Goal: Transaction & Acquisition: Obtain resource

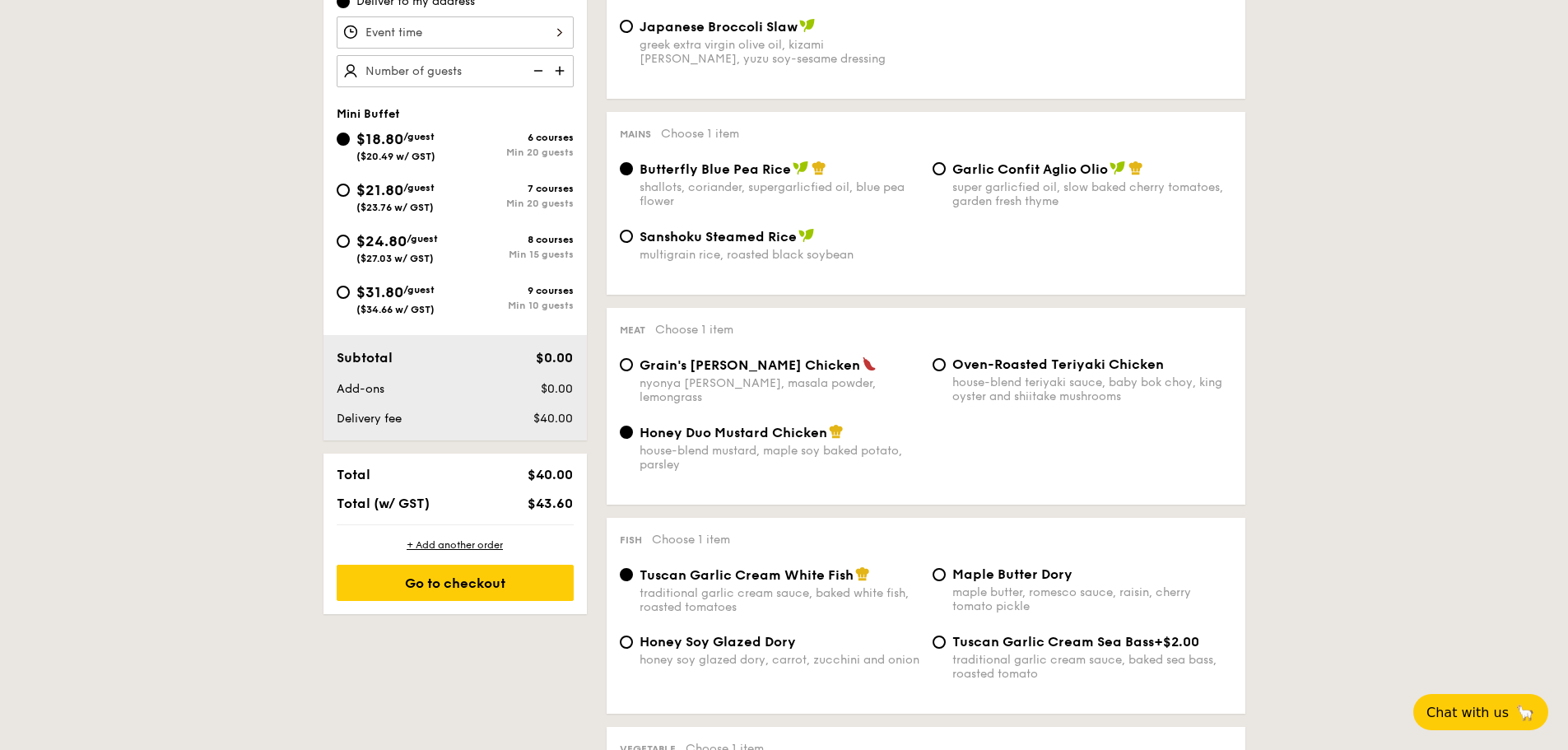
scroll to position [412, 0]
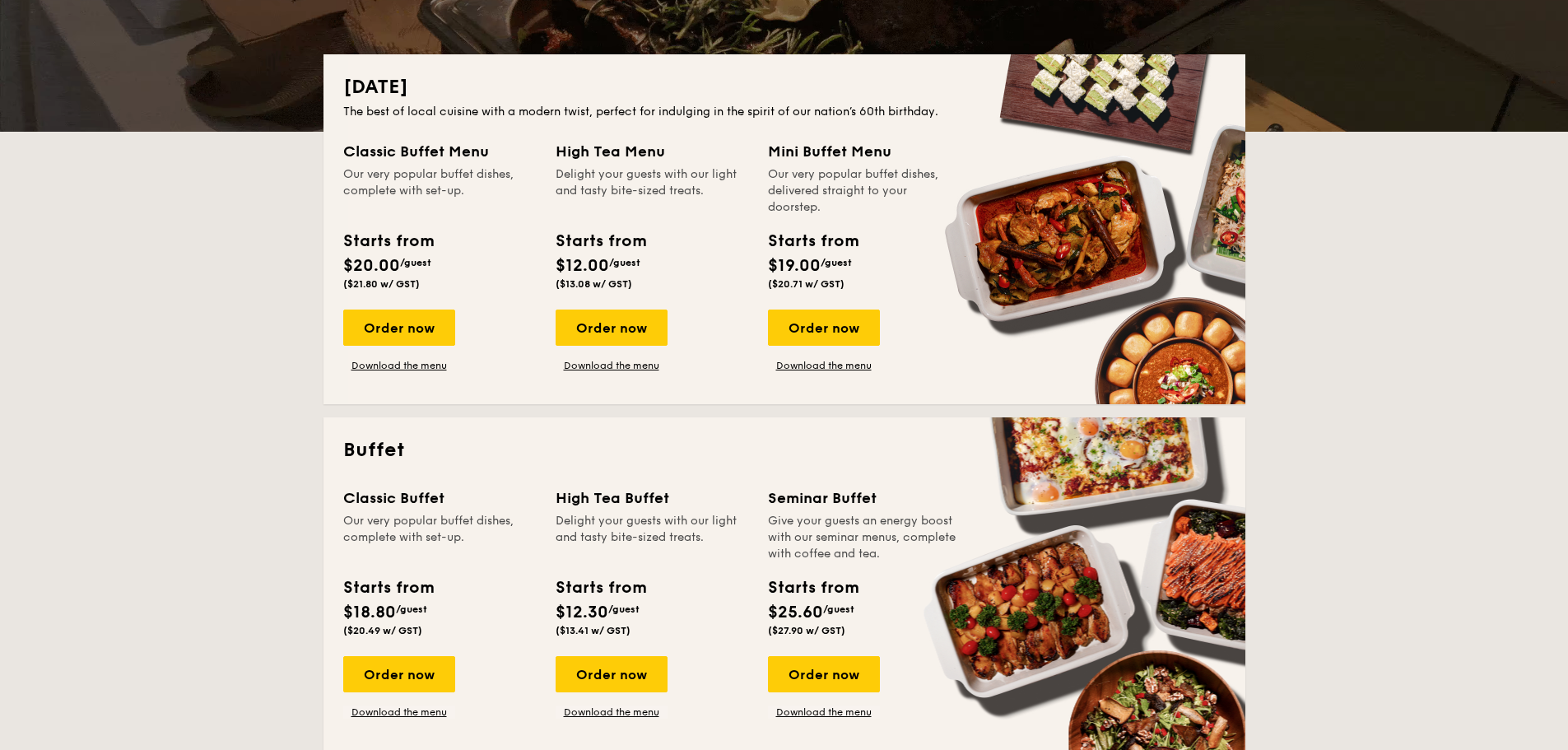
scroll to position [412, 0]
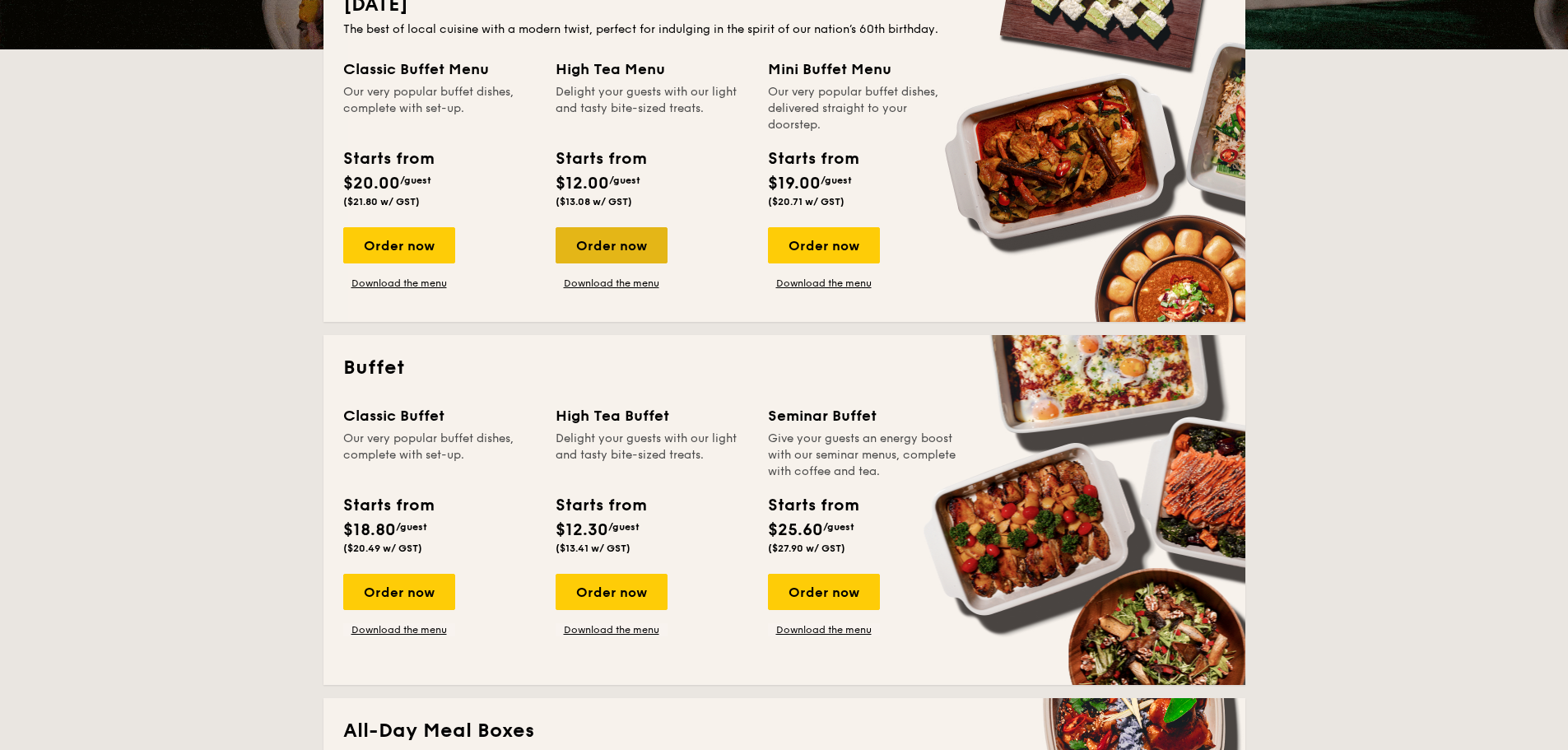
click at [604, 251] on div "Order now" at bounding box center [611, 245] width 112 height 37
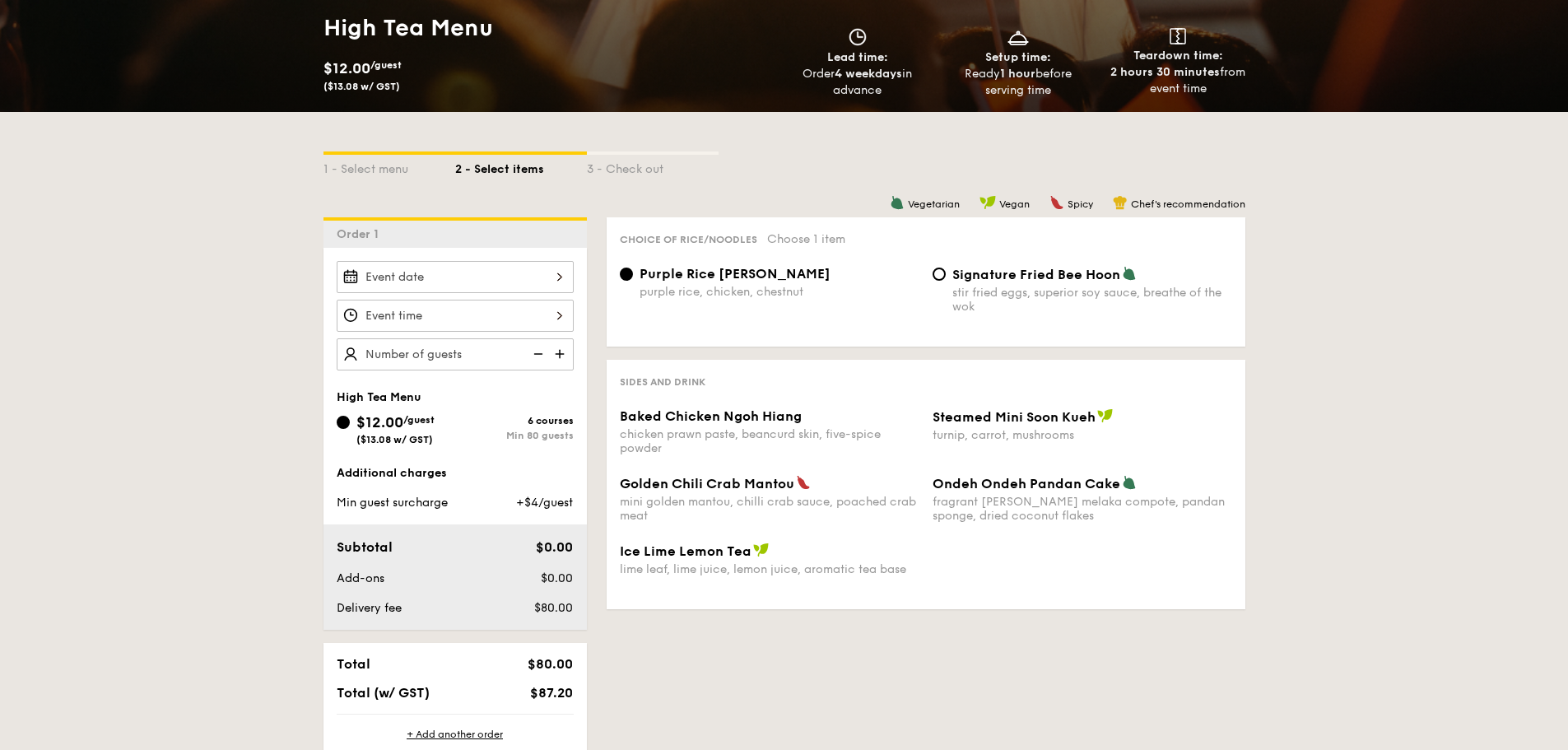
scroll to position [165, 0]
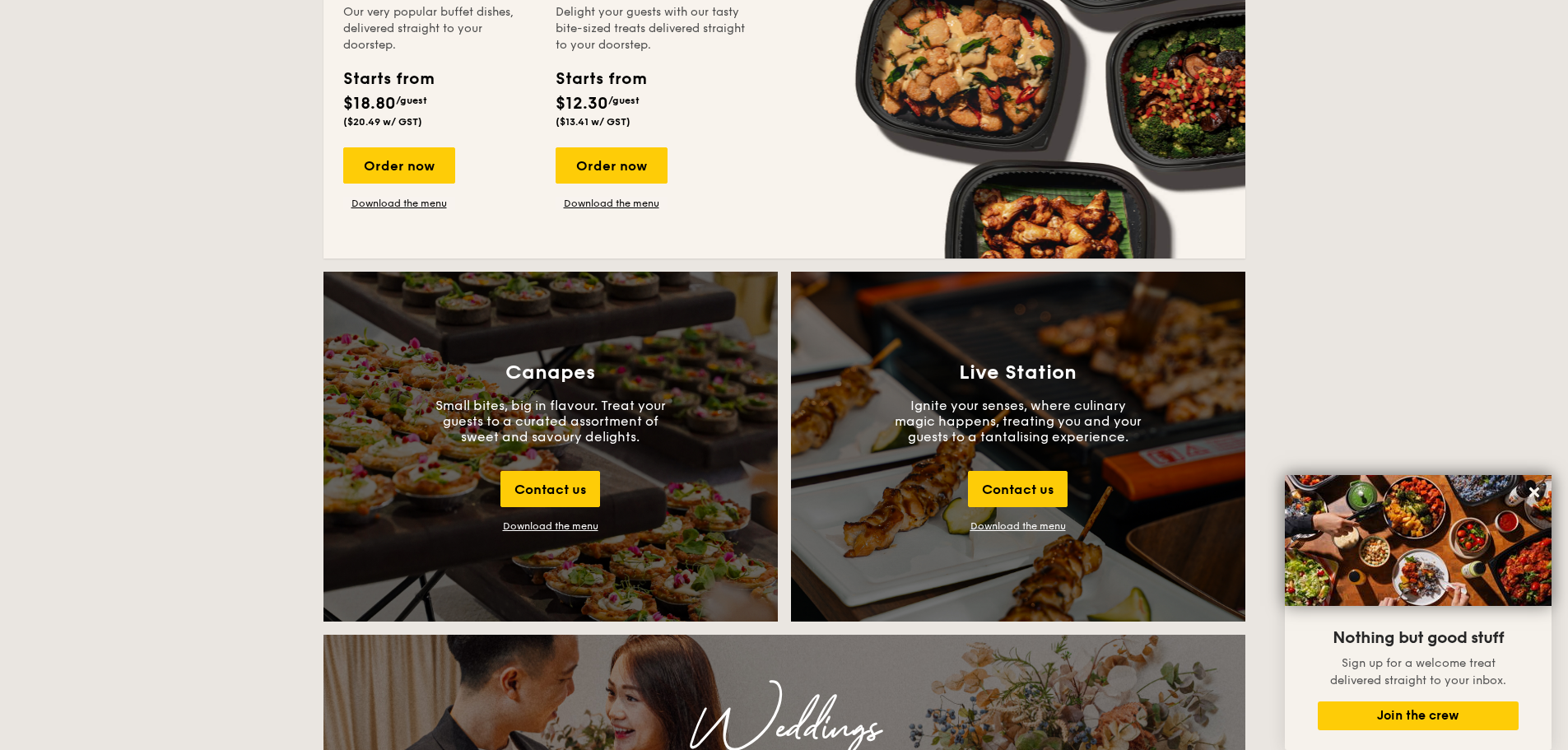
scroll to position [1399, 0]
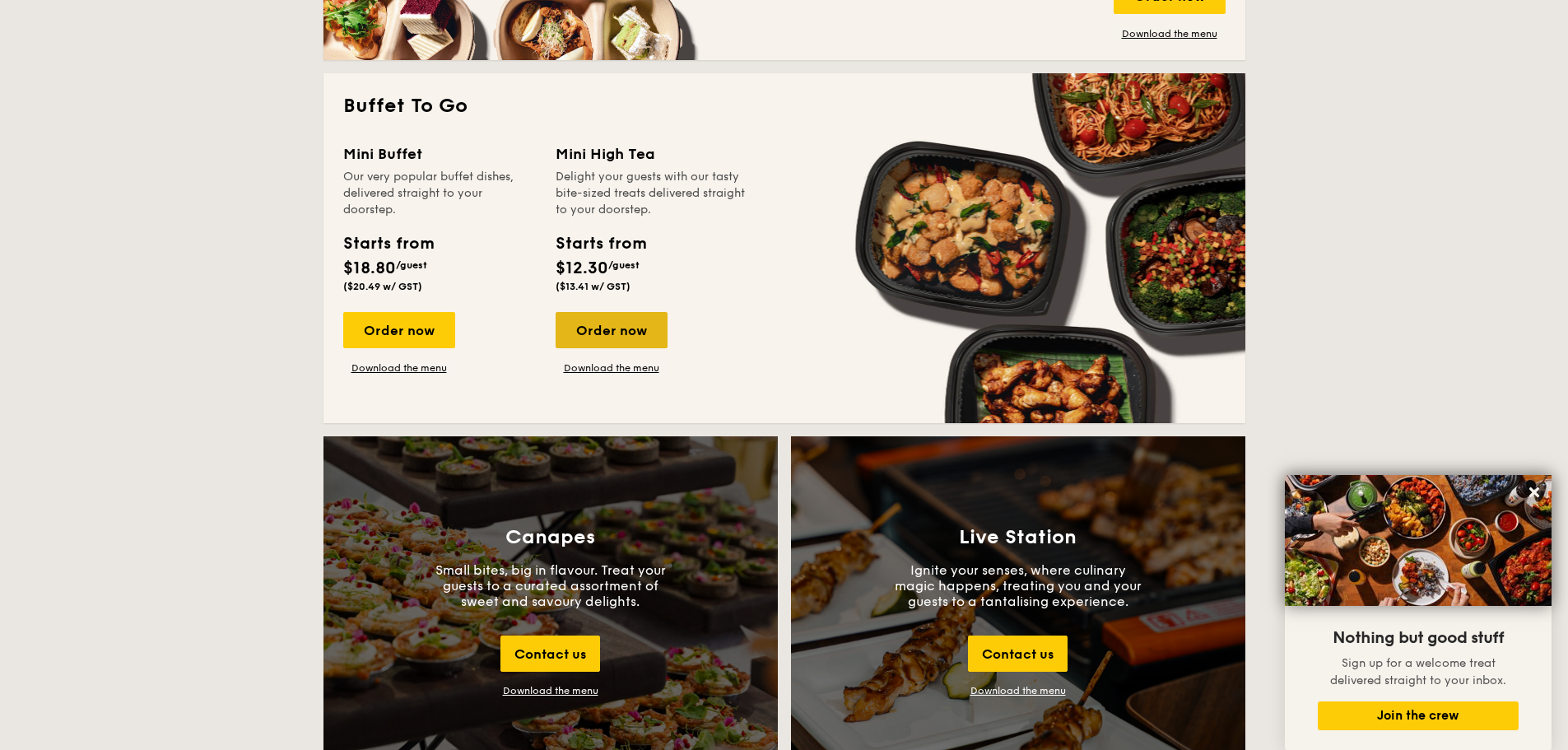
click at [596, 329] on div "Order now" at bounding box center [611, 330] width 112 height 37
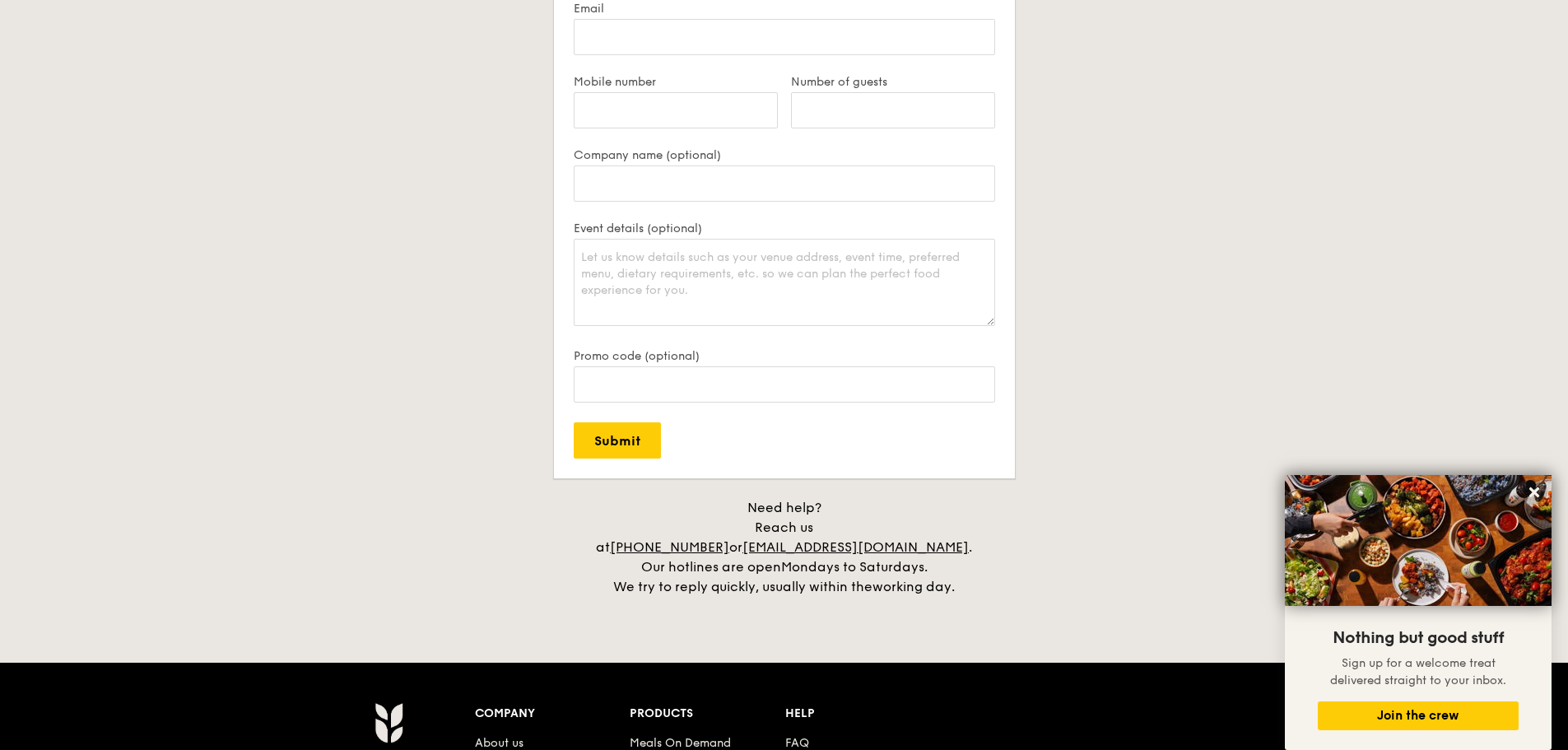
scroll to position [3033, 0]
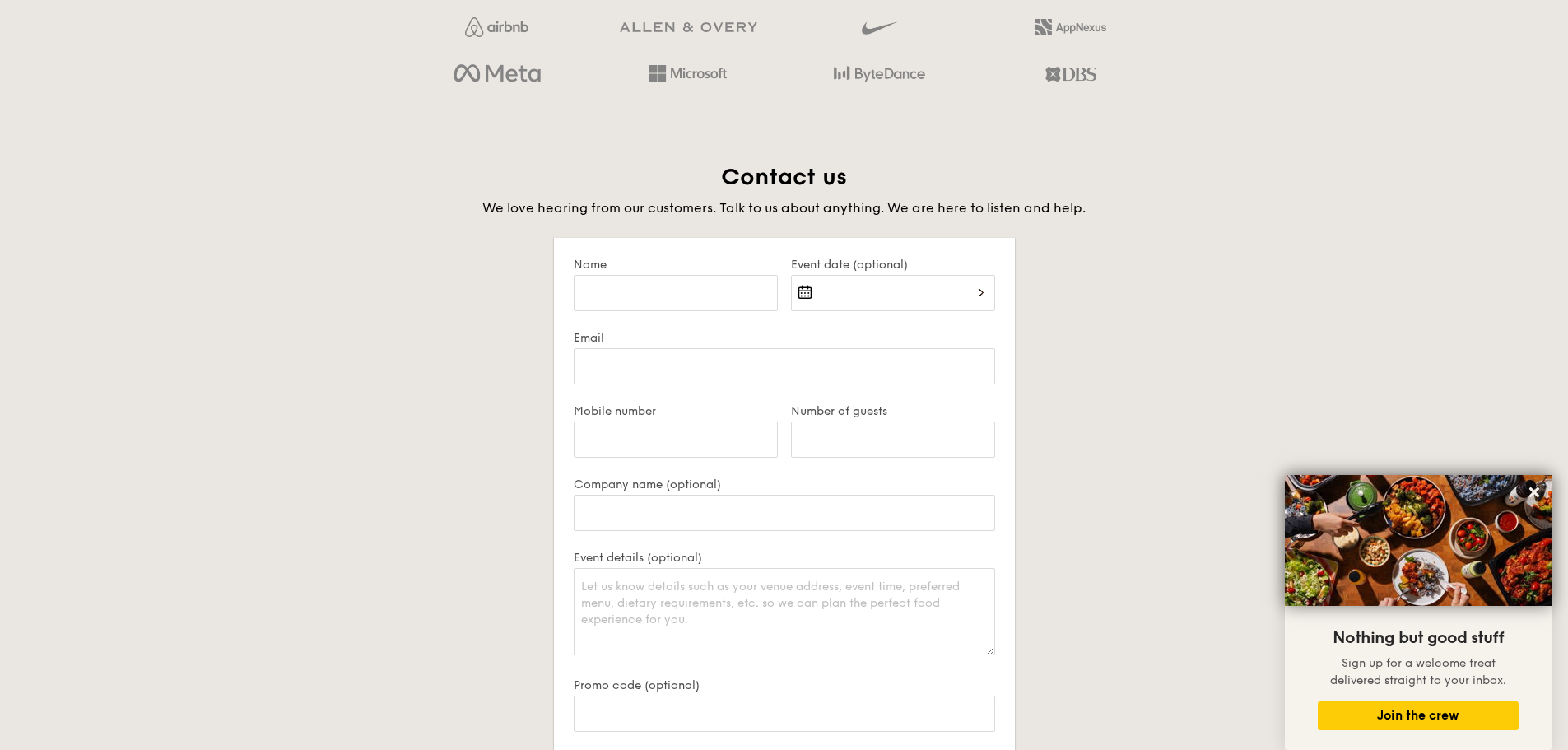
click at [1153, 278] on div "Contact us We love hearing from our customers. Talk to us about anything. We ar…" at bounding box center [784, 544] width 922 height 763
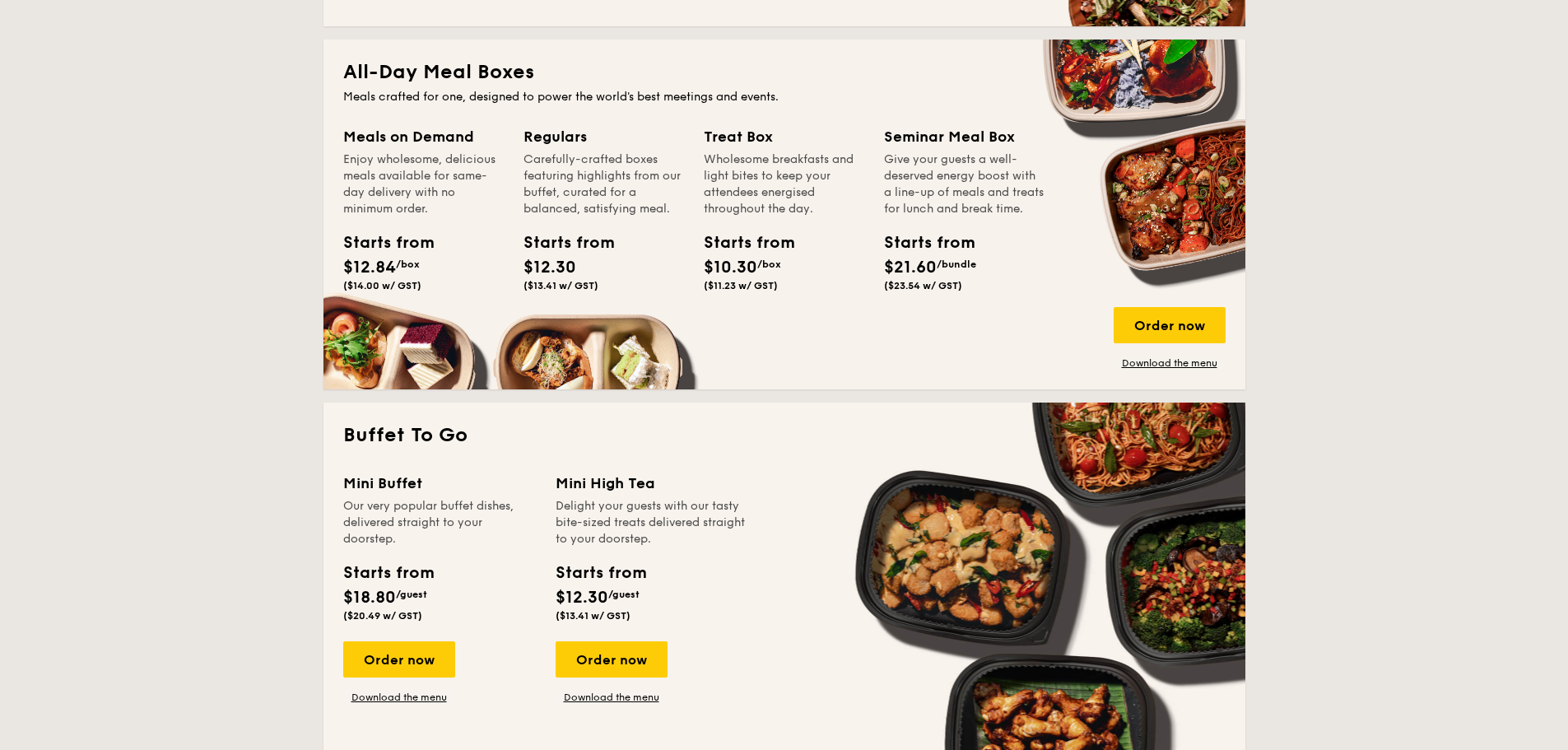
scroll to position [1316, 0]
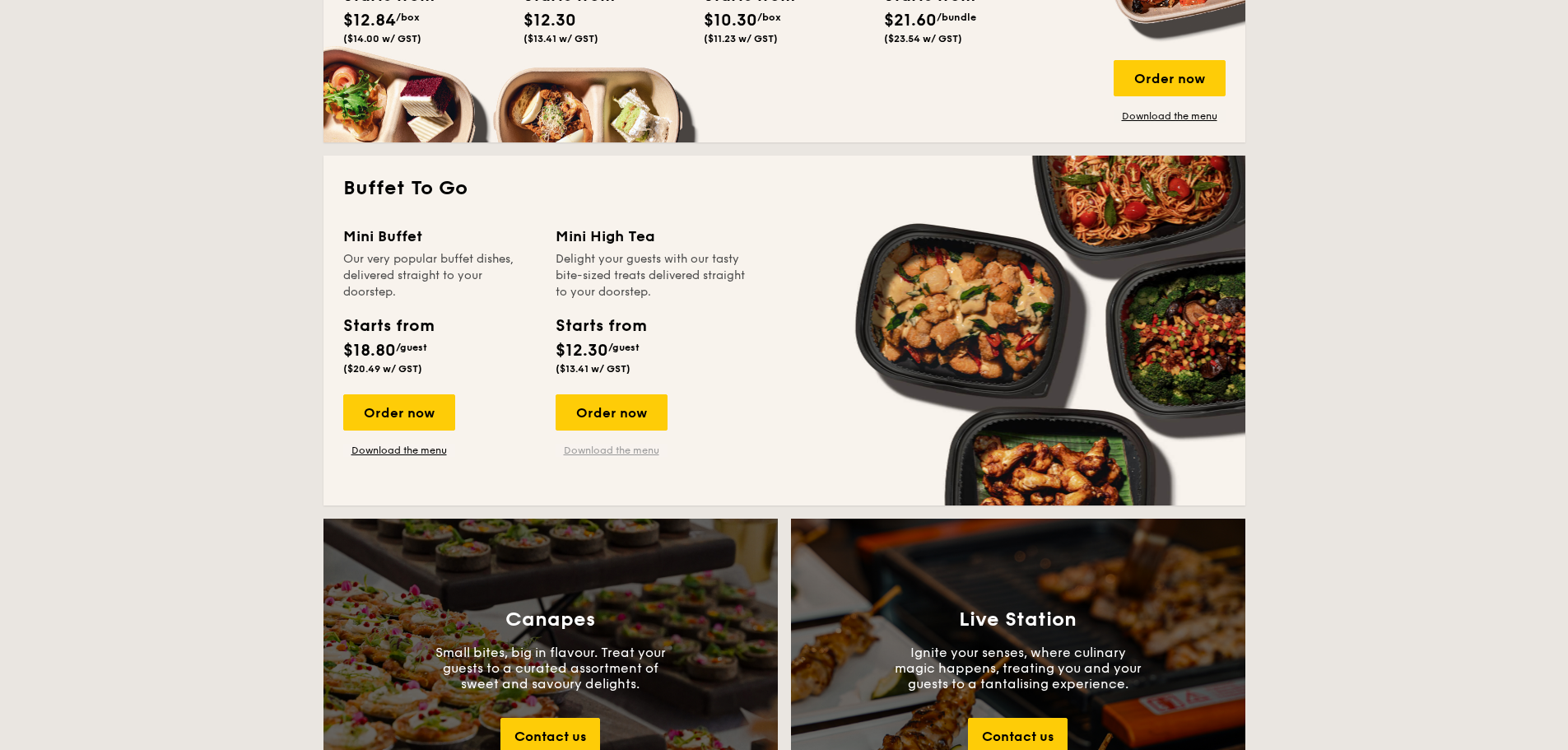
click at [625, 454] on link "Download the menu" at bounding box center [611, 450] width 112 height 13
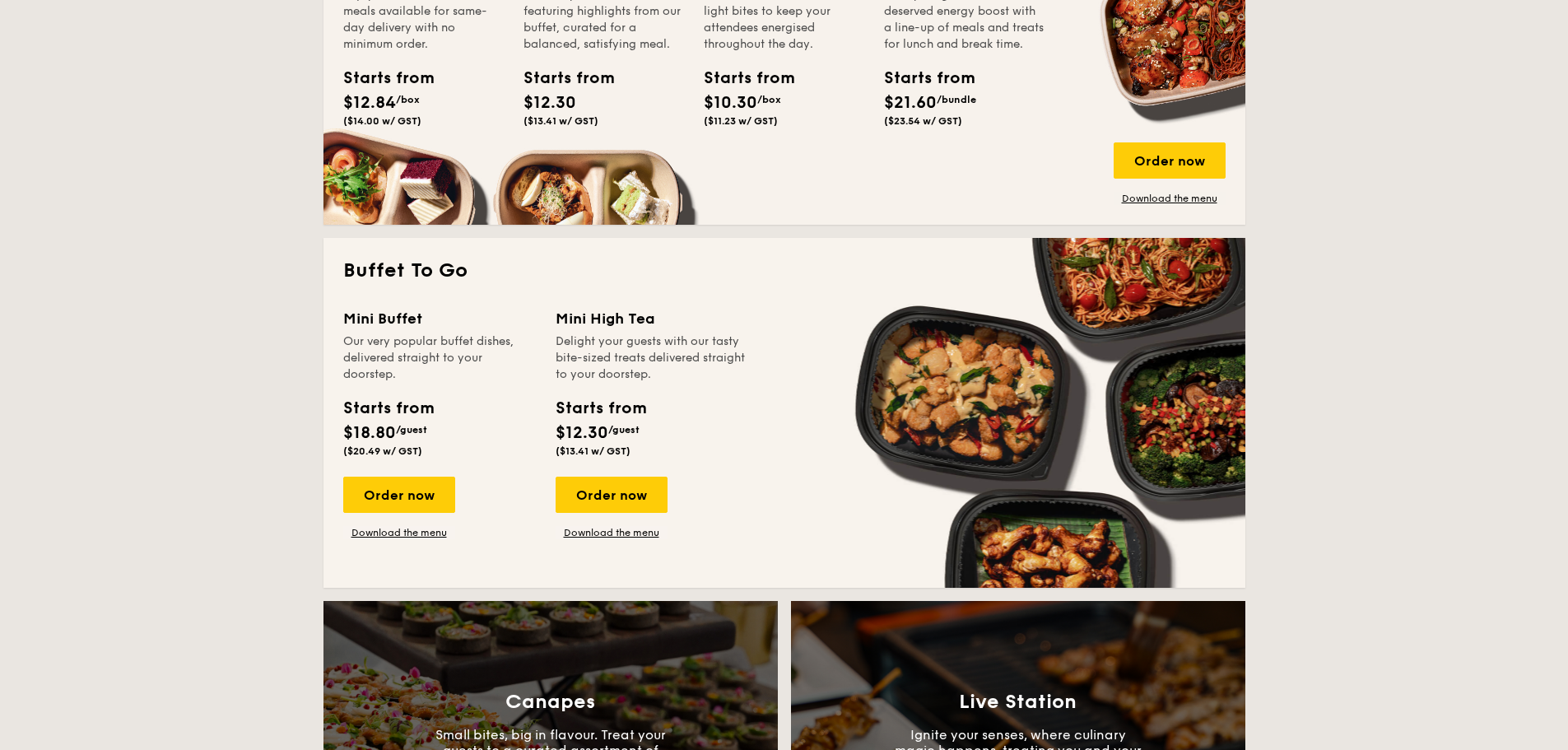
scroll to position [1070, 0]
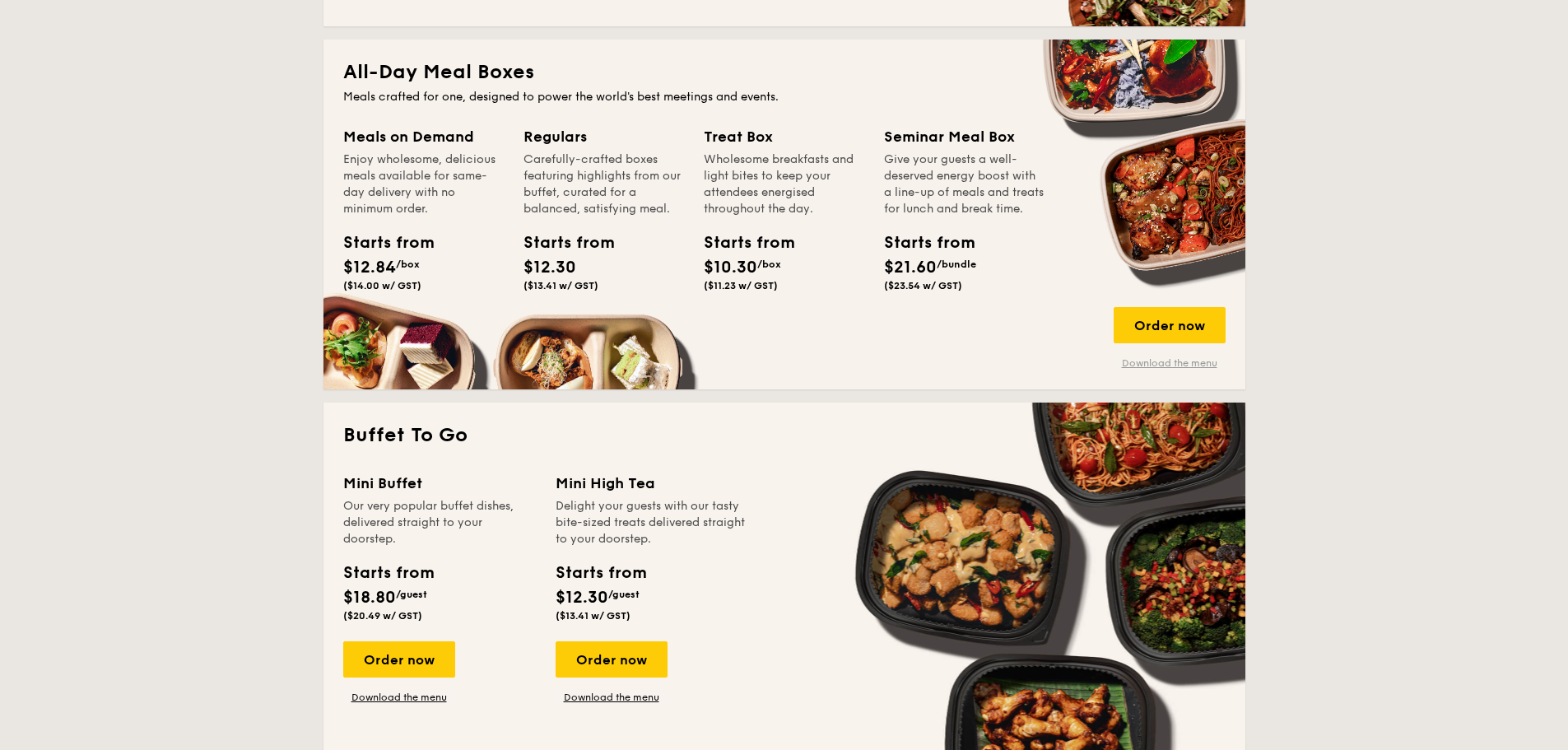
click at [1151, 360] on link "Download the menu" at bounding box center [1168, 363] width 112 height 13
